Goal: Check status: Check status

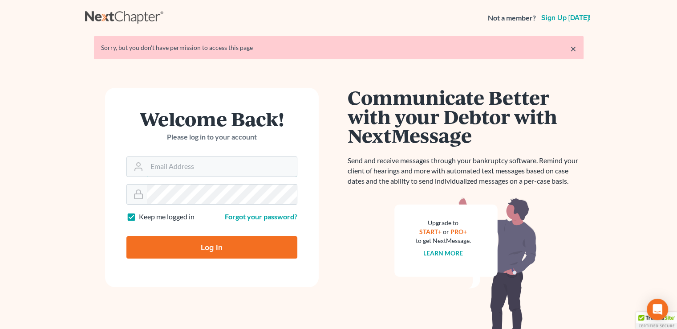
type input "[PERSON_NAME][EMAIL_ADDRESS][DOMAIN_NAME]"
click at [195, 248] on input "Log In" at bounding box center [211, 247] width 171 height 22
type input "Thinking..."
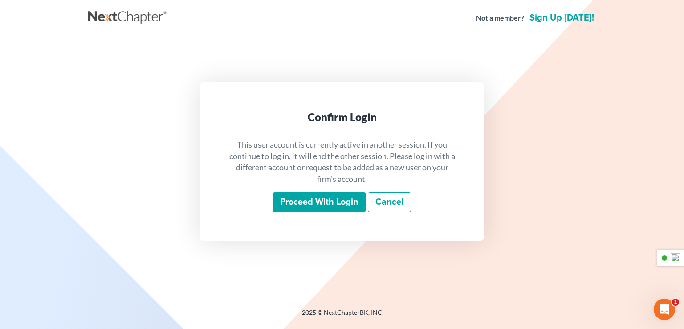
click at [340, 200] on input "Proceed with login" at bounding box center [319, 202] width 93 height 20
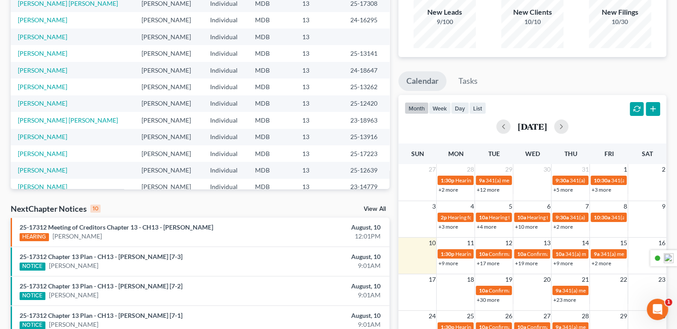
scroll to position [61, 0]
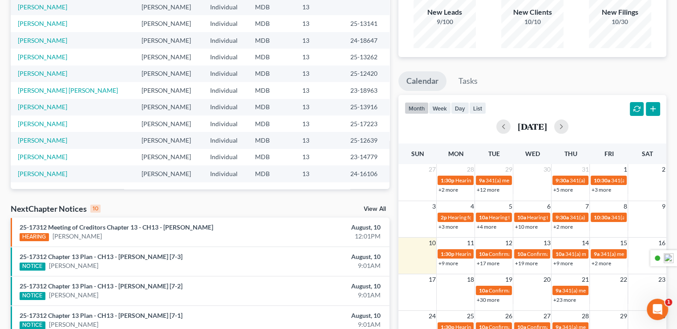
click at [375, 208] on link "View All" at bounding box center [375, 209] width 22 height 6
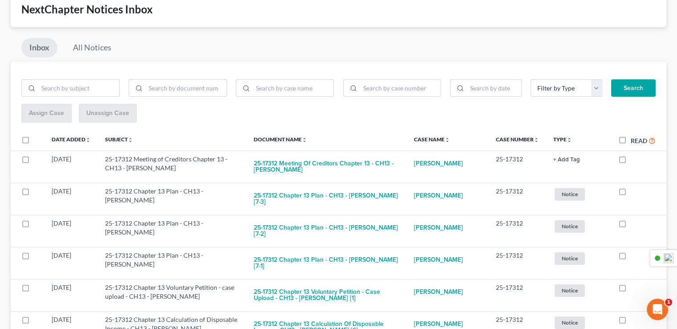
scroll to position [89, 0]
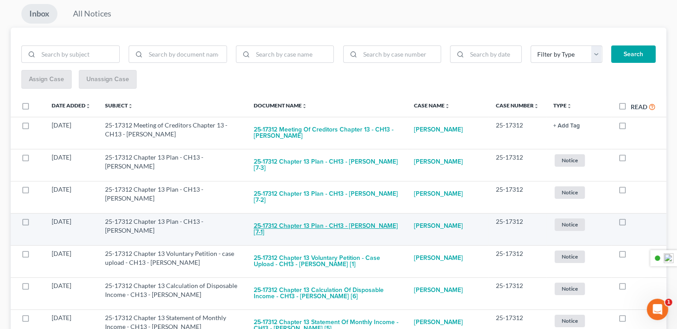
click at [337, 227] on button "25-17312 Chapter 13 Plan - CH13 - [PERSON_NAME] [7-1]" at bounding box center [327, 229] width 146 height 24
checkbox input "true"
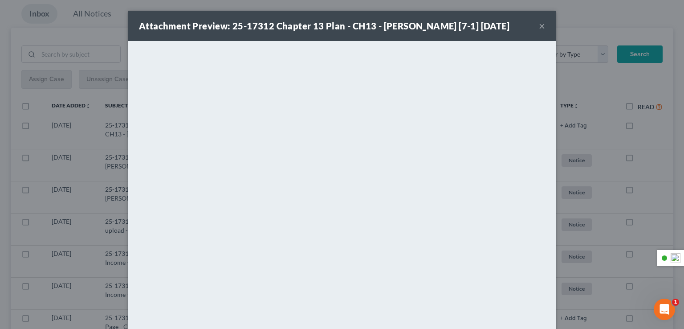
click at [540, 28] on button "×" at bounding box center [542, 25] width 6 height 11
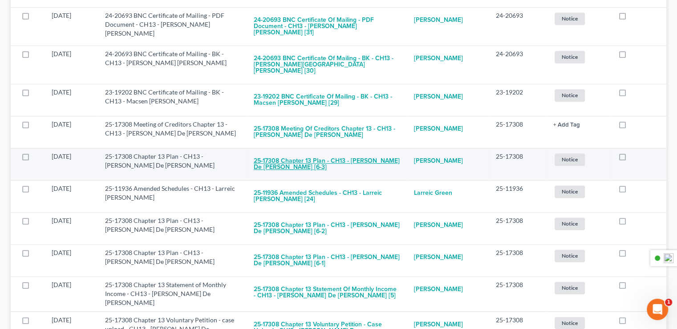
scroll to position [668, 0]
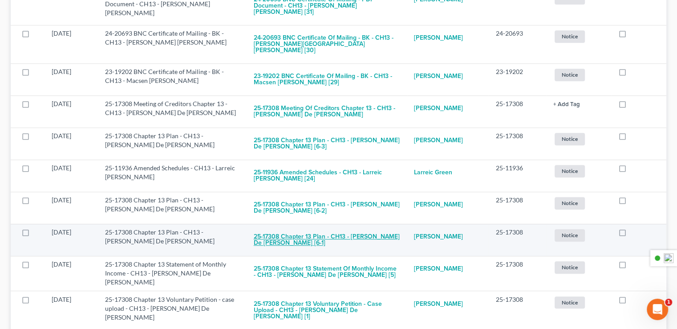
click at [292, 227] on button "25-17308 Chapter 13 Plan - CH13 - [PERSON_NAME] De [PERSON_NAME] [6-1]" at bounding box center [327, 239] width 146 height 24
checkbox input "true"
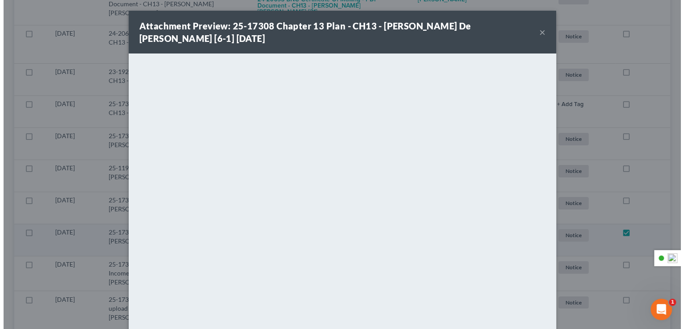
scroll to position [655, 0]
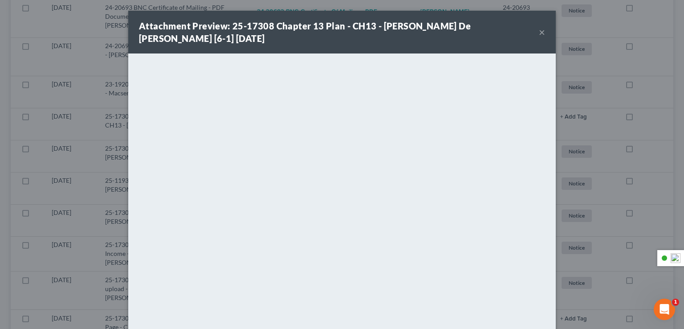
click at [540, 37] on button "×" at bounding box center [542, 32] width 6 height 11
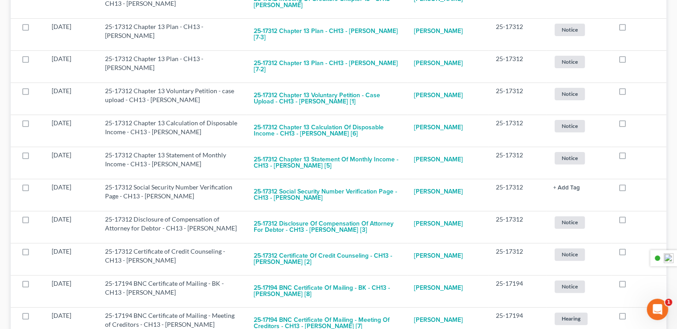
scroll to position [89, 0]
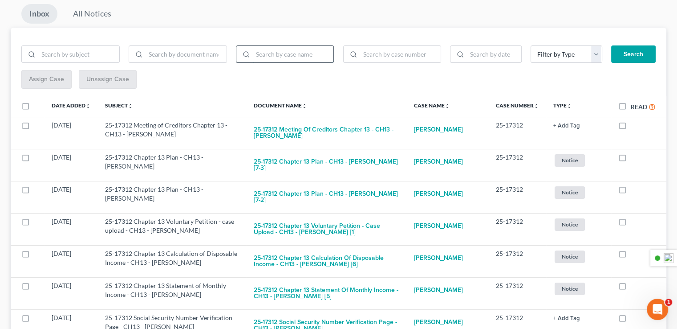
click at [292, 53] on input "search" at bounding box center [293, 54] width 81 height 17
type input "[PERSON_NAME]"
click at [611, 45] on button "Search" at bounding box center [633, 54] width 45 height 18
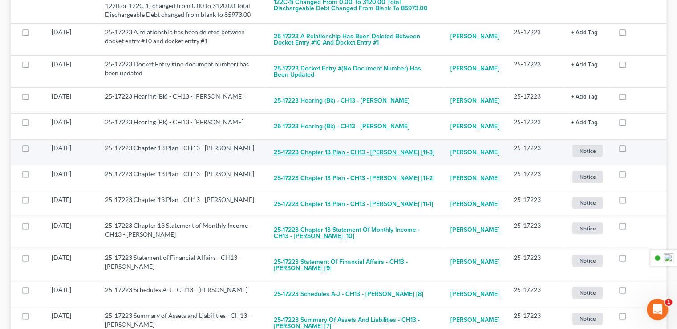
scroll to position [312, 0]
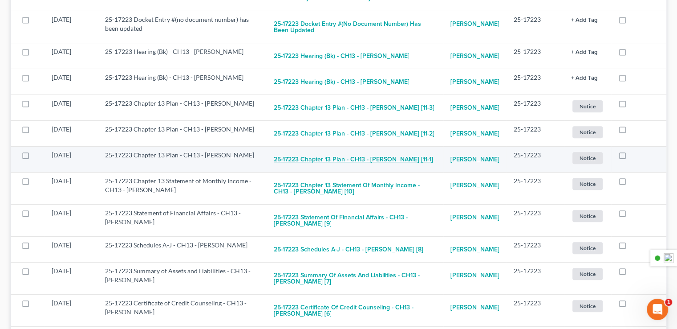
click at [313, 168] on button "25-17223 Chapter 13 Plan - CH13 - [PERSON_NAME] [11-1]" at bounding box center [353, 159] width 159 height 18
checkbox input "true"
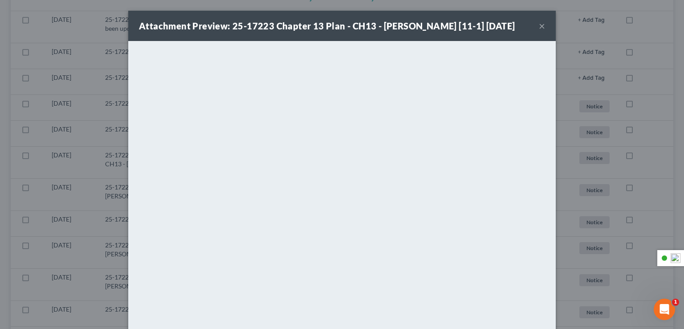
click at [540, 31] on button "×" at bounding box center [542, 25] width 6 height 11
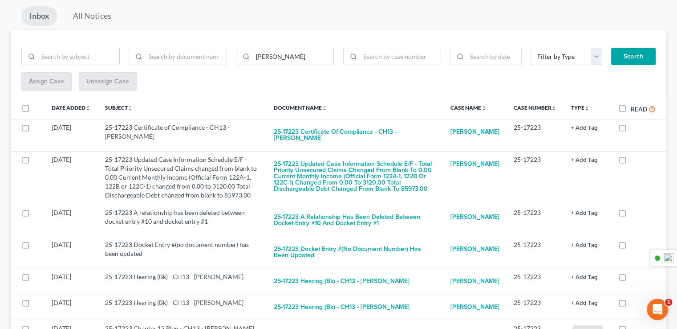
scroll to position [0, 0]
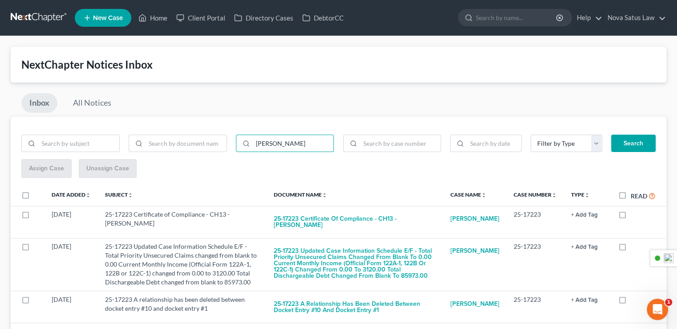
drag, startPoint x: 280, startPoint y: 143, endPoint x: 245, endPoint y: 153, distance: 36.1
click at [245, 153] on div "[PERSON_NAME]" at bounding box center [178, 146] width 322 height 25
click at [259, 142] on input "baaugher" at bounding box center [293, 143] width 81 height 17
click at [291, 148] on input "[PERSON_NAME]" at bounding box center [293, 143] width 81 height 17
click at [611, 134] on button "Search" at bounding box center [633, 143] width 45 height 18
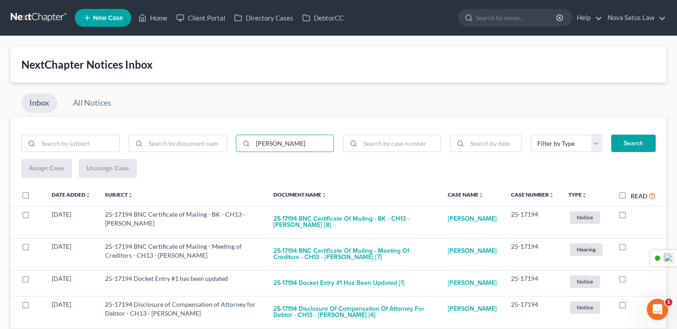
drag, startPoint x: 307, startPoint y: 133, endPoint x: 239, endPoint y: 153, distance: 71.3
click at [239, 153] on div "[PERSON_NAME] Filter by Type Hearing Mort POC Notice Proof of Claim Proof of Cl…" at bounding box center [339, 295] width 656 height 357
type input "[PERSON_NAME]"
click at [642, 137] on button "Search" at bounding box center [633, 143] width 45 height 18
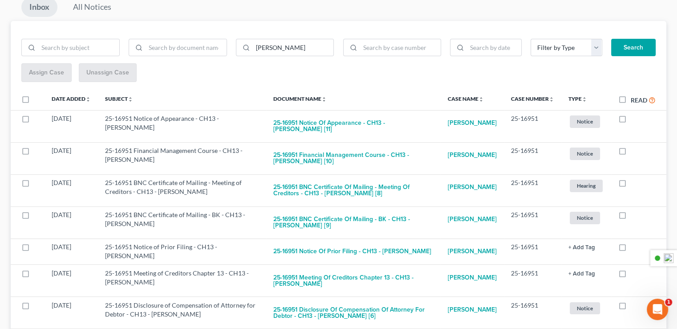
scroll to position [95, 0]
